Goal: Task Accomplishment & Management: Use online tool/utility

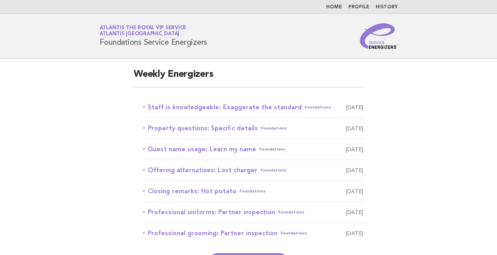
click at [88, 98] on main "Weekly Energizers Staff is knowledgeable: Exaggerate the standard Foundations S…" at bounding box center [248, 169] width 497 height 220
click at [191, 108] on link "Staff is knowledgeable: Exaggerate the standard Foundations September 26" at bounding box center [253, 107] width 220 height 11
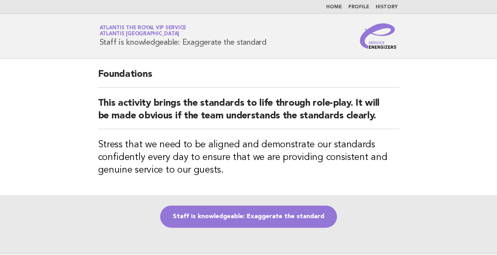
click at [77, 89] on main "Foundations This activity brings the standards to life through role-play. It wi…" at bounding box center [248, 156] width 497 height 194
click at [69, 33] on header "Service Energizers Atlantis the Royal VIP Service Atlantis [GEOGRAPHIC_DATA] St…" at bounding box center [248, 36] width 497 height 45
click at [65, 18] on header "Service Energizers Atlantis the Royal VIP Service Atlantis [GEOGRAPHIC_DATA] St…" at bounding box center [248, 36] width 497 height 45
click at [78, 36] on header "Service Energizers Atlantis the Royal VIP Service Atlantis [GEOGRAPHIC_DATA] St…" at bounding box center [248, 36] width 497 height 45
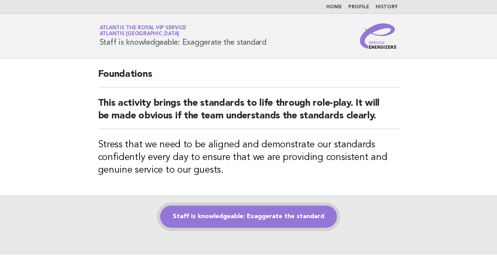
click at [252, 214] on link "Staff is knowledgeable: Exaggerate the standard" at bounding box center [248, 216] width 177 height 22
click at [254, 210] on link "Staff is knowledgeable: Exaggerate the standard" at bounding box center [248, 216] width 177 height 22
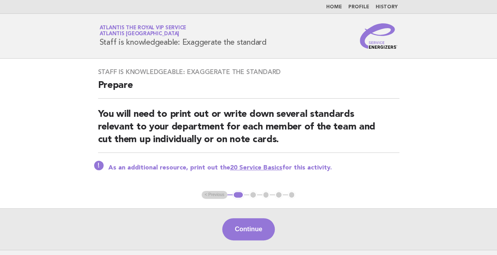
scroll to position [62, 0]
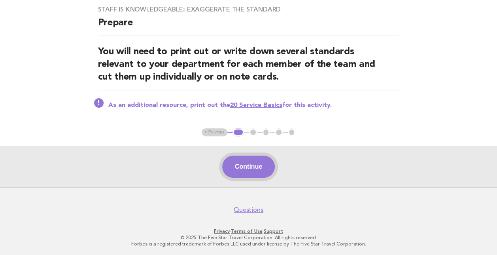
click at [249, 167] on button "Continue" at bounding box center [248, 166] width 53 height 22
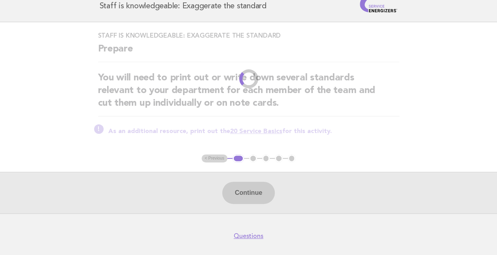
scroll to position [0, 0]
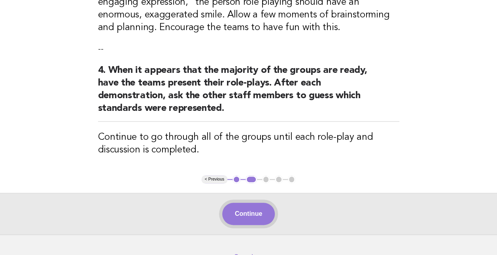
click at [248, 203] on button "Continue" at bounding box center [248, 214] width 53 height 22
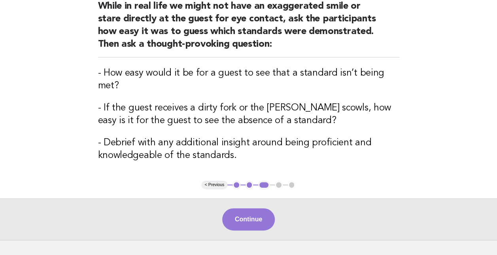
scroll to position [161, 0]
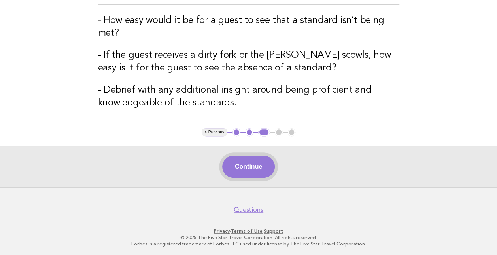
click at [252, 165] on button "Continue" at bounding box center [248, 166] width 53 height 22
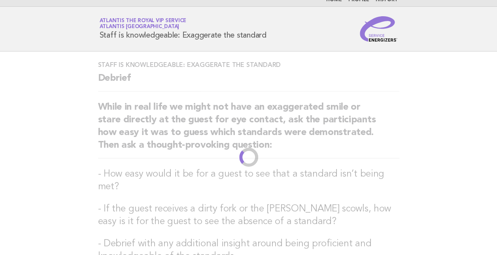
scroll to position [0, 0]
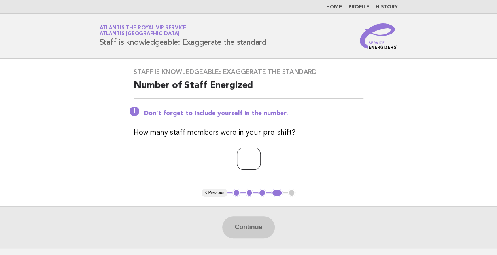
click at [237, 153] on input "number" at bounding box center [249, 159] width 24 height 22
type input "**"
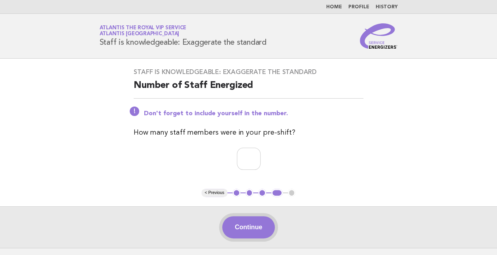
click at [247, 222] on button "Continue" at bounding box center [248, 227] width 53 height 22
